Goal: Book appointment/travel/reservation

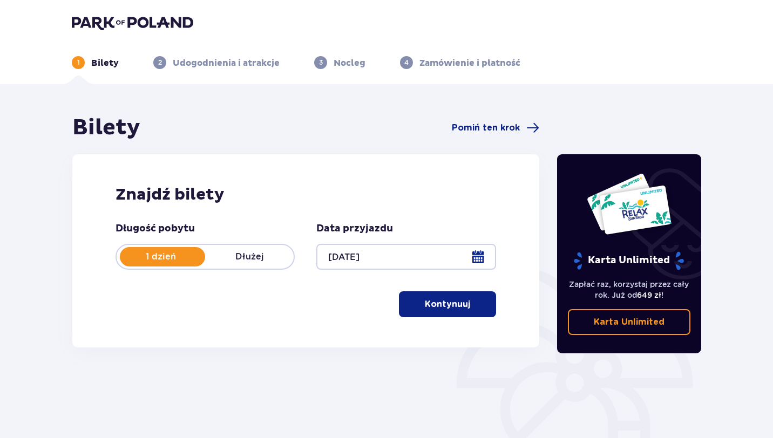
click at [450, 303] on p "Kontynuuj" at bounding box center [447, 305] width 45 height 12
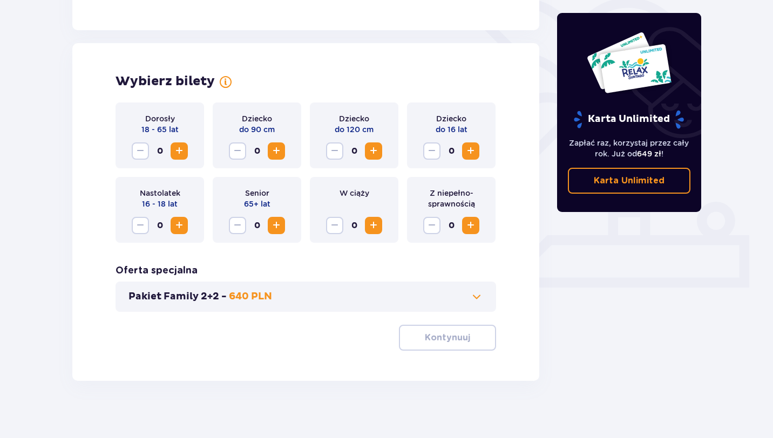
scroll to position [277, 0]
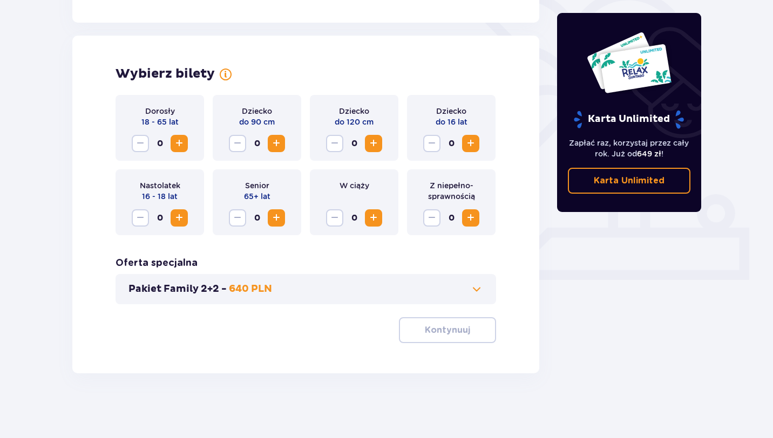
click at [185, 223] on span "Zwiększ" at bounding box center [179, 218] width 13 height 13
click at [433, 326] on p "Kontynuuj" at bounding box center [447, 330] width 45 height 12
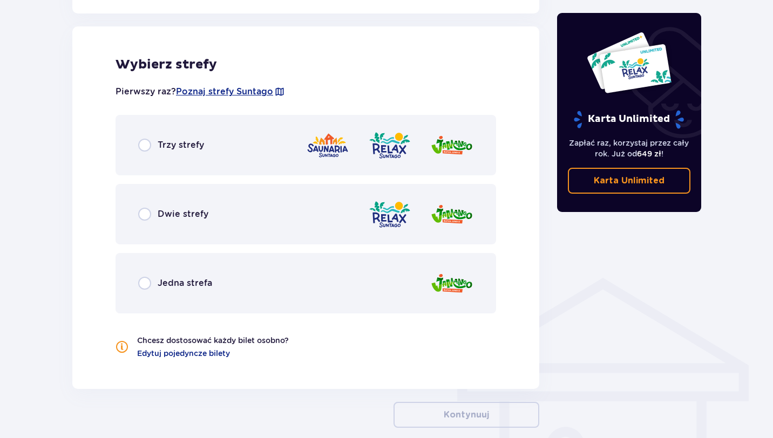
scroll to position [599, 0]
click at [204, 228] on div "Dwie strefy" at bounding box center [306, 214] width 381 height 60
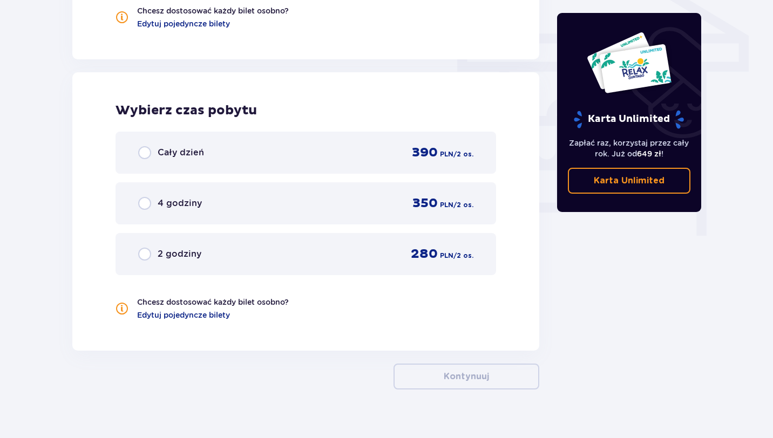
scroll to position [945, 0]
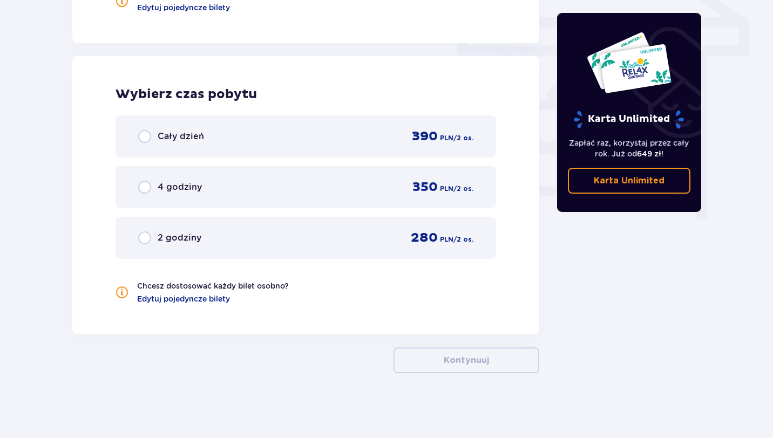
click at [328, 146] on div "Cały dzień 390 PLN / 2 os." at bounding box center [306, 137] width 381 height 42
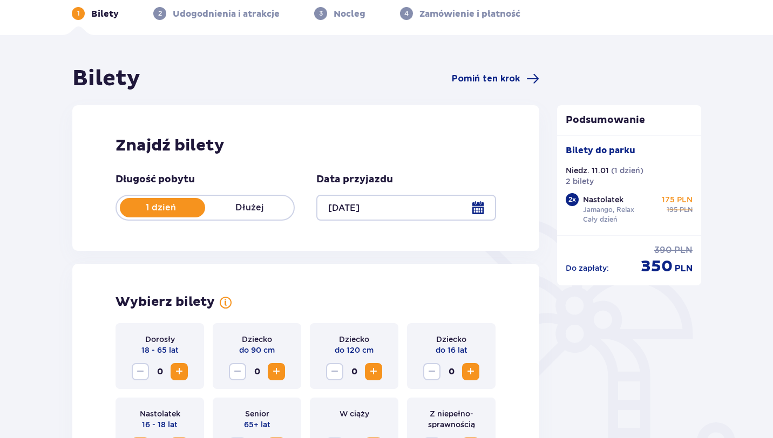
scroll to position [0, 0]
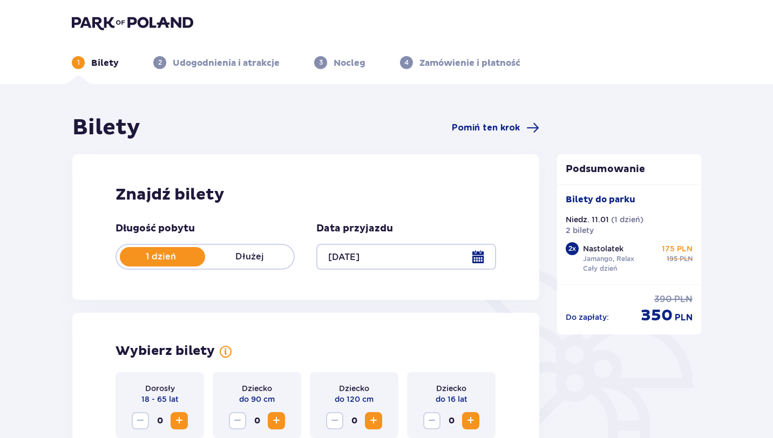
click at [338, 63] on p "Nocleg" at bounding box center [350, 63] width 32 height 12
click at [269, 59] on p "Udogodnienia i atrakcje" at bounding box center [226, 63] width 107 height 12
click at [489, 134] on div "Bilety Pomiń ten krok" at bounding box center [305, 127] width 467 height 27
click at [490, 130] on span "Pomiń ten krok" at bounding box center [486, 128] width 68 height 12
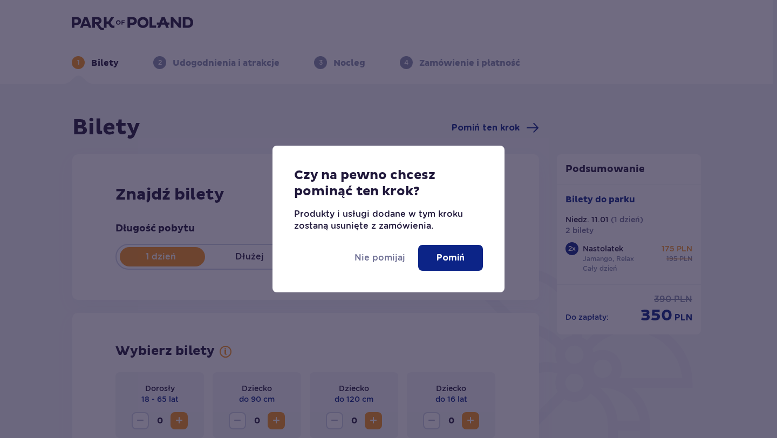
click at [463, 254] on p "Pomiń" at bounding box center [451, 258] width 28 height 12
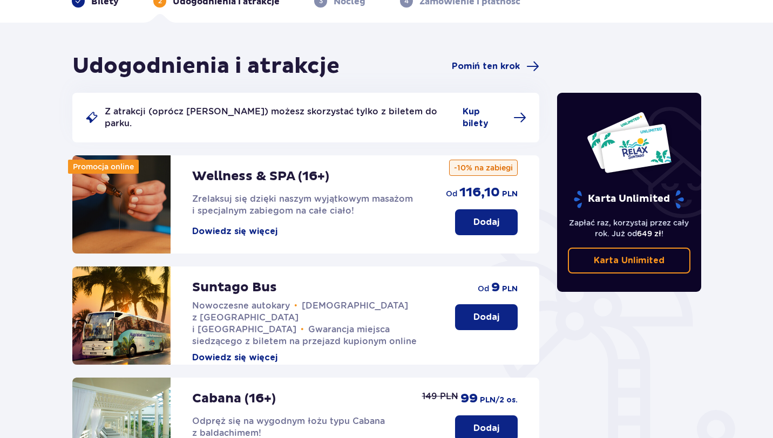
scroll to position [38, 0]
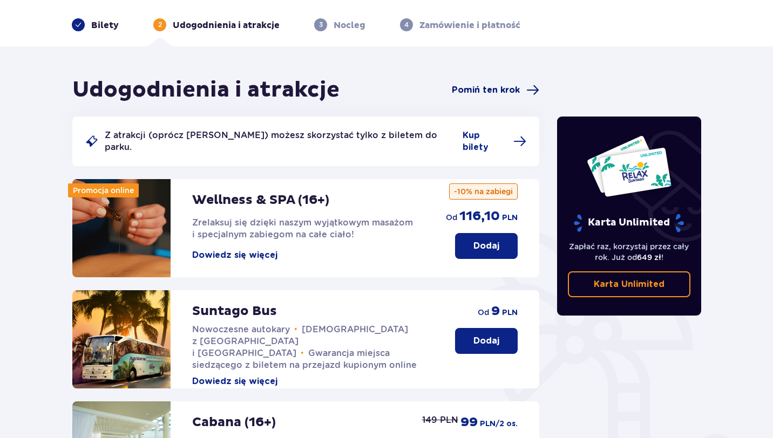
click at [479, 85] on span "Pomiń ten krok" at bounding box center [486, 90] width 68 height 12
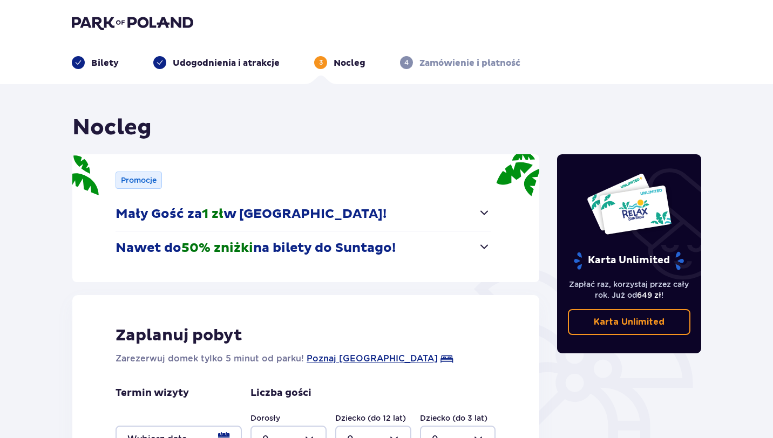
click at [293, 221] on p "Mały Gość za 1 zł w [GEOGRAPHIC_DATA]!" at bounding box center [251, 214] width 271 height 16
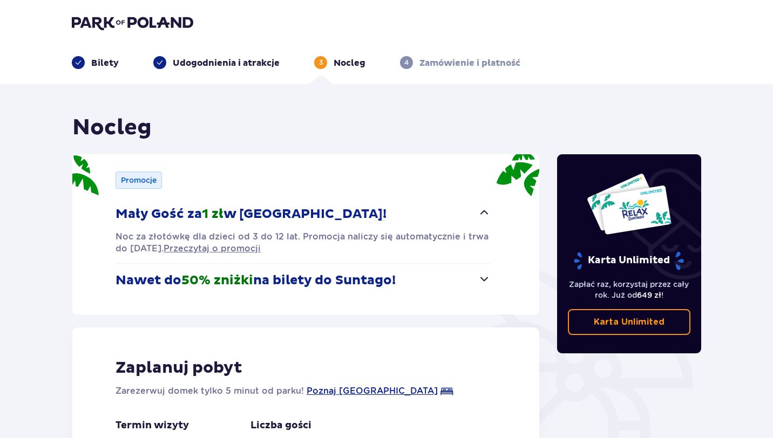
click at [293, 221] on p "Mały Gość za 1 zł w [GEOGRAPHIC_DATA]!" at bounding box center [251, 214] width 271 height 16
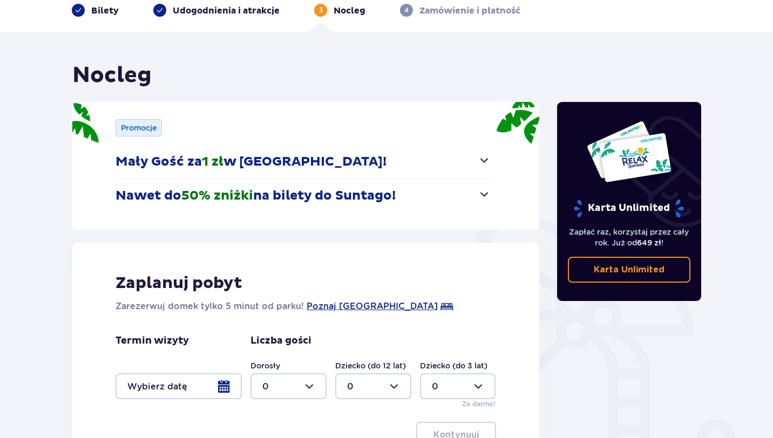
scroll to position [58, 0]
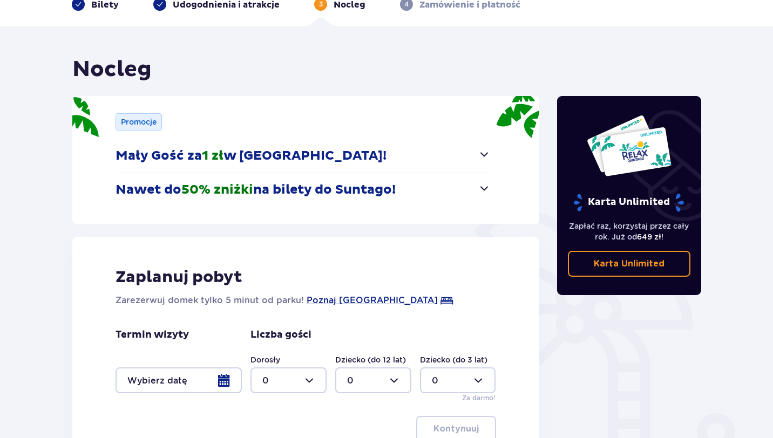
click at [361, 199] on button "Nawet do 50% zniżki na bilety do [GEOGRAPHIC_DATA]!" at bounding box center [303, 189] width 375 height 33
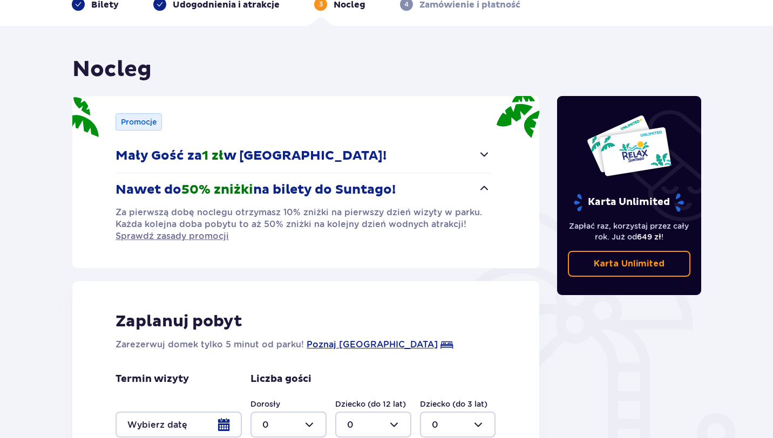
click at [361, 199] on button "Nawet do 50% zniżki na bilety do [GEOGRAPHIC_DATA]!" at bounding box center [303, 189] width 375 height 33
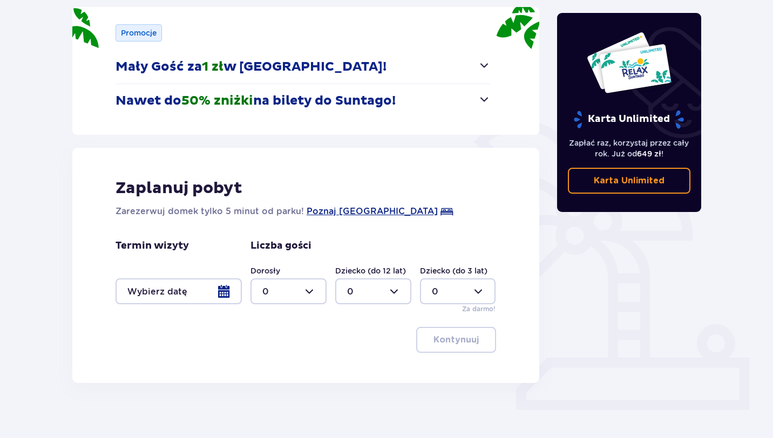
scroll to position [157, 0]
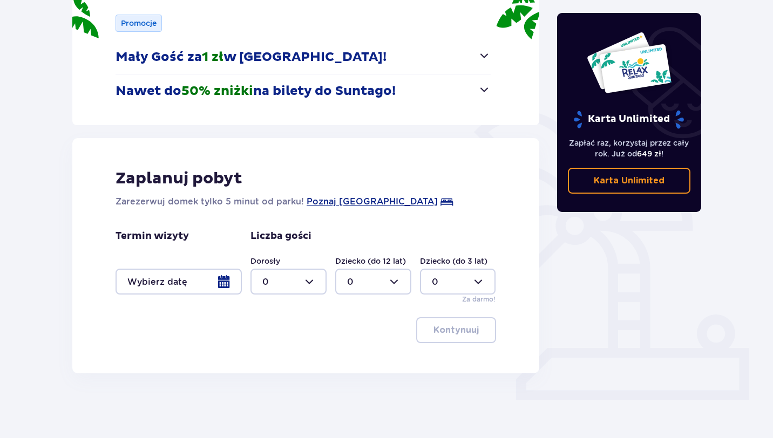
click at [236, 280] on div at bounding box center [179, 282] width 126 height 26
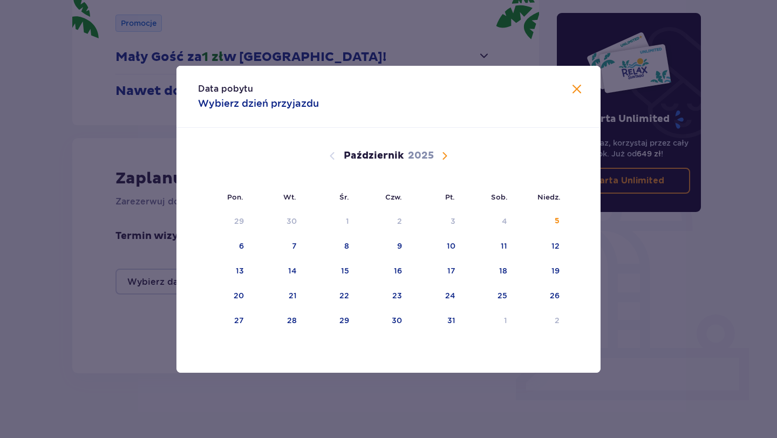
click at [575, 89] on span "Zamknij" at bounding box center [577, 89] width 13 height 13
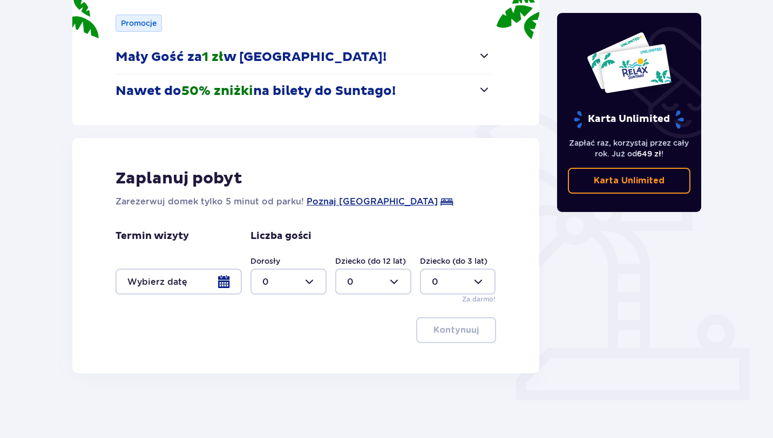
click at [230, 282] on div at bounding box center [179, 282] width 126 height 26
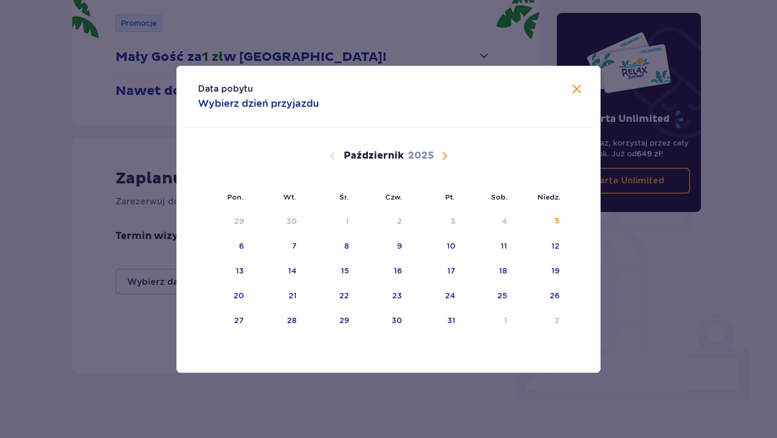
click at [448, 158] on span "Następny miesiąc" at bounding box center [444, 156] width 13 height 13
click at [539, 251] on div "11" at bounding box center [541, 247] width 52 height 24
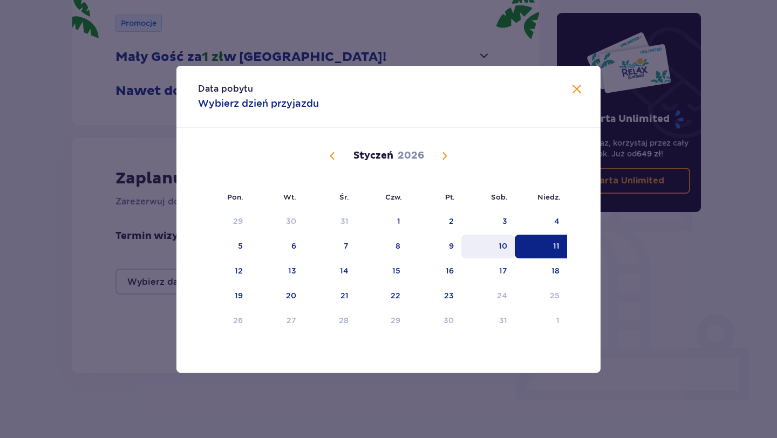
click at [503, 247] on div "10" at bounding box center [503, 246] width 9 height 11
click at [548, 246] on div "11" at bounding box center [541, 247] width 52 height 24
type input "[DATE] - [DATE]"
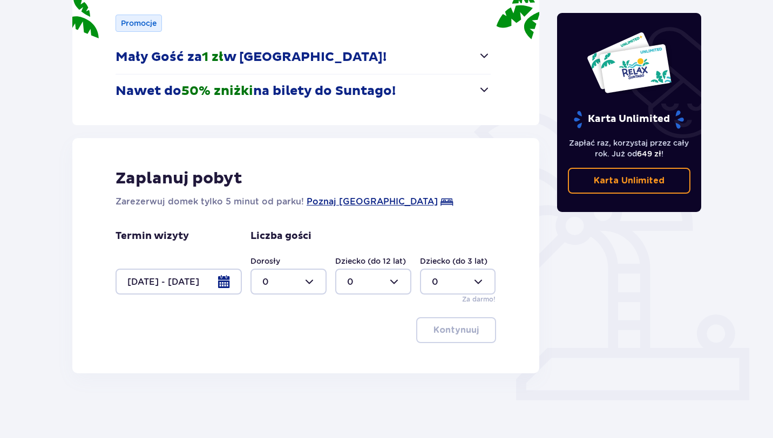
click at [296, 283] on div at bounding box center [288, 282] width 76 height 26
click at [270, 336] on div "2" at bounding box center [288, 339] width 52 height 12
type input "2"
click at [447, 335] on p "Kontynuuj" at bounding box center [455, 330] width 45 height 12
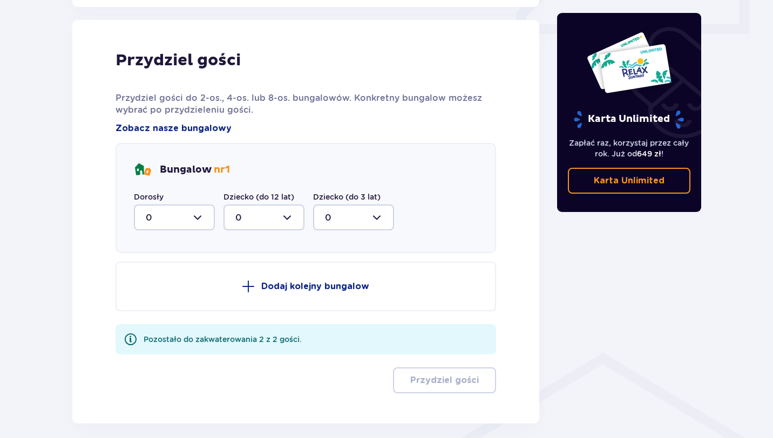
scroll to position [531, 0]
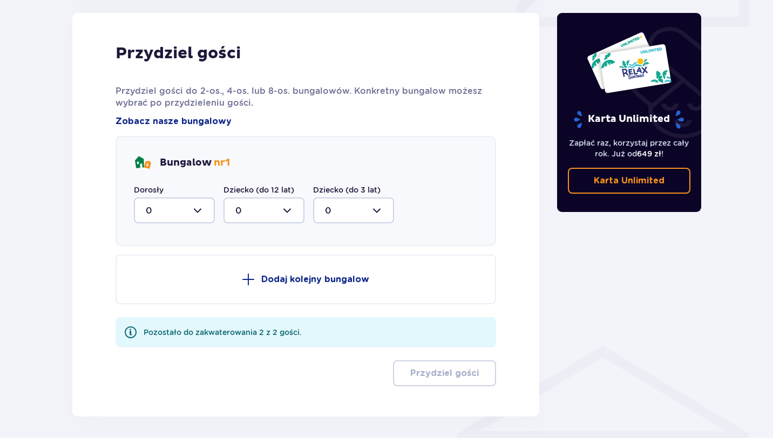
click at [201, 211] on div at bounding box center [174, 211] width 81 height 26
click at [158, 289] on div "2" at bounding box center [174, 289] width 57 height 12
type input "2"
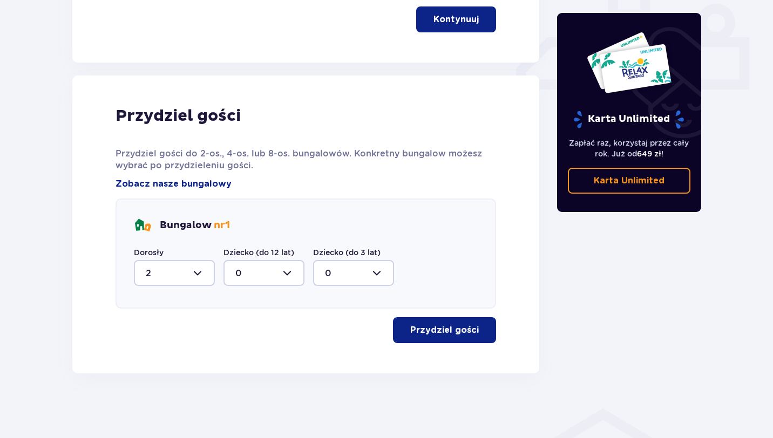
scroll to position [468, 0]
click at [430, 330] on p "Przydziel gości" at bounding box center [444, 330] width 69 height 12
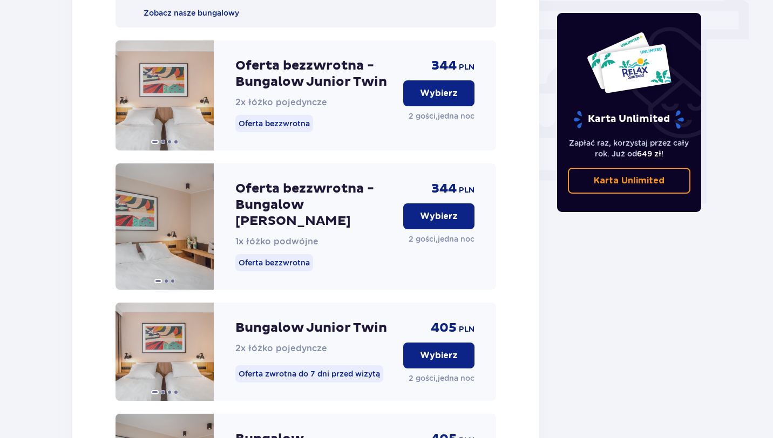
scroll to position [956, 0]
